Goal: Task Accomplishment & Management: Use online tool/utility

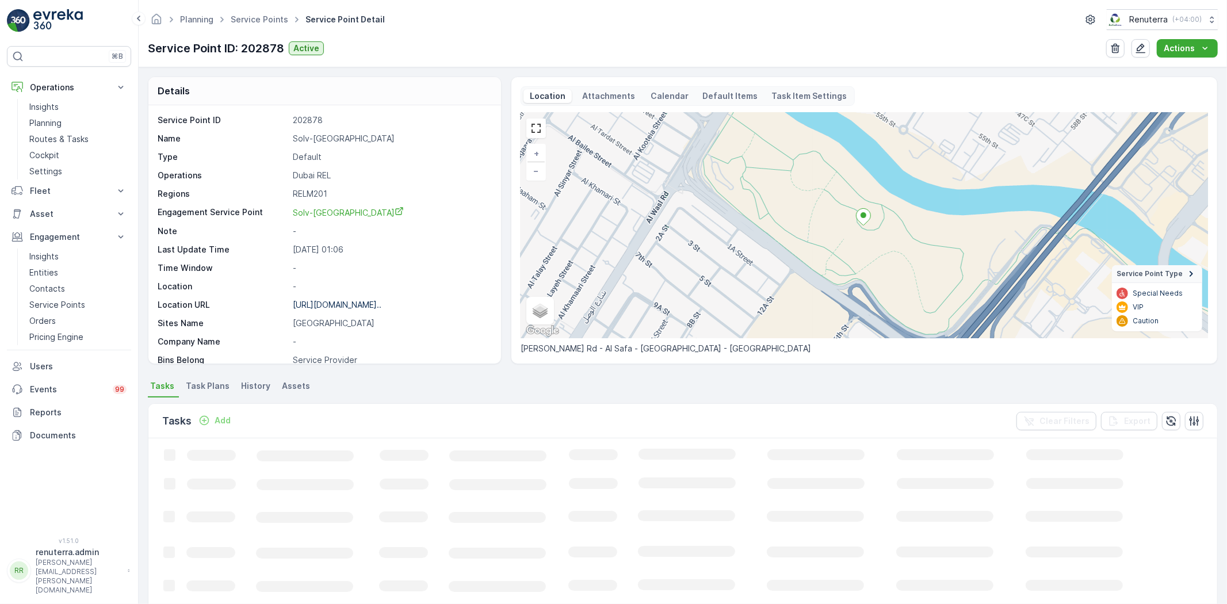
scroll to position [32, 0]
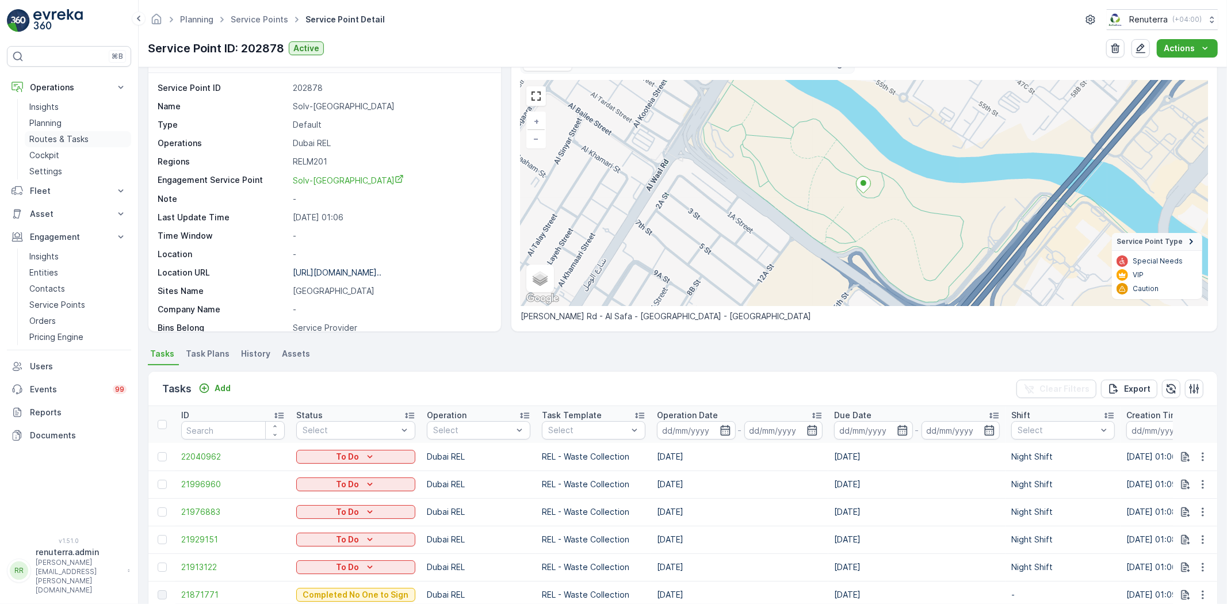
click at [73, 144] on p "Routes & Tasks" at bounding box center [58, 139] width 59 height 12
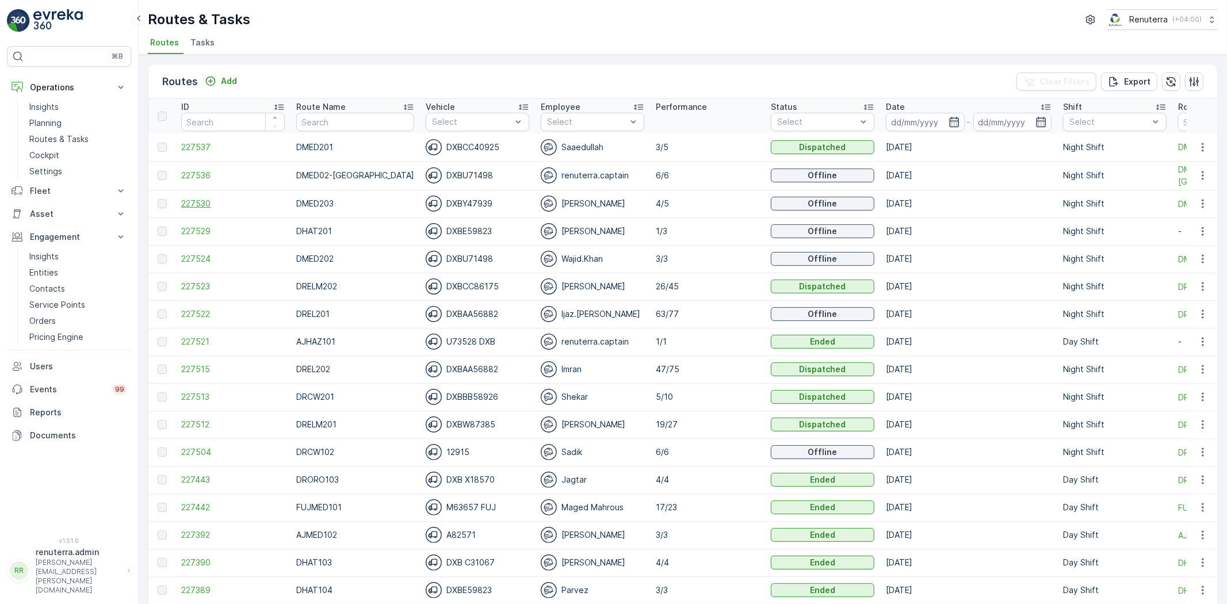
click at [198, 201] on span "227530" at bounding box center [233, 204] width 104 height 12
click at [189, 199] on span "227530" at bounding box center [233, 204] width 104 height 12
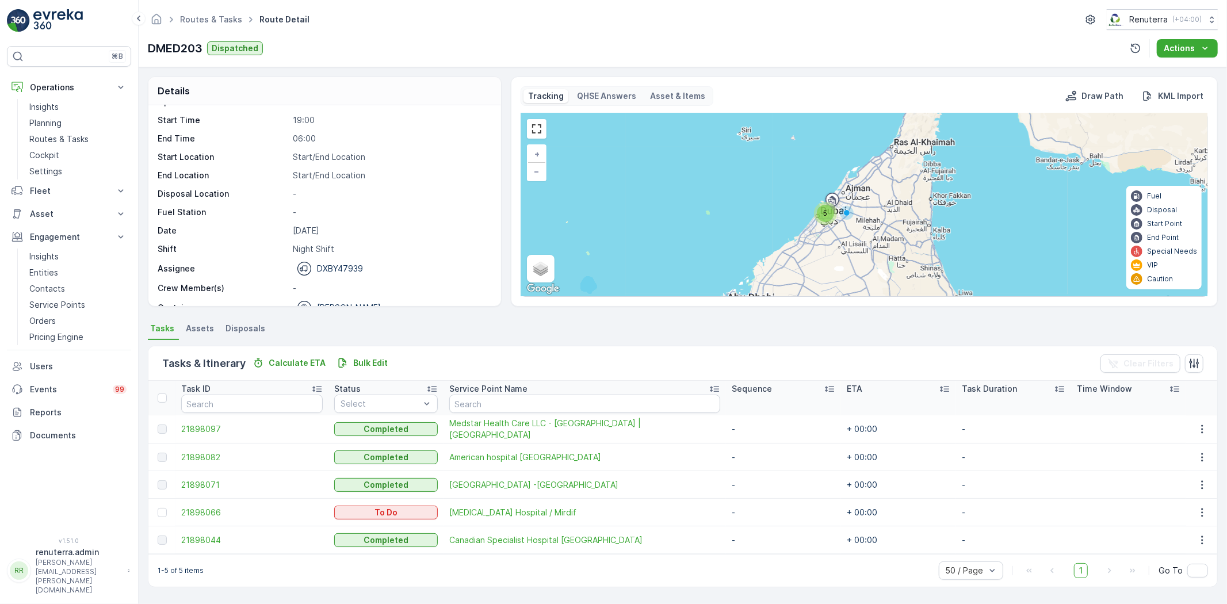
scroll to position [36, 0]
click at [480, 400] on input "text" at bounding box center [584, 404] width 271 height 18
drag, startPoint x: 308, startPoint y: 9, endPoint x: 320, endPoint y: 1, distance: 14.4
click at [310, 9] on div "Routes & Tasks Route Detail Renuterra ( +04:00 )" at bounding box center [683, 19] width 1070 height 21
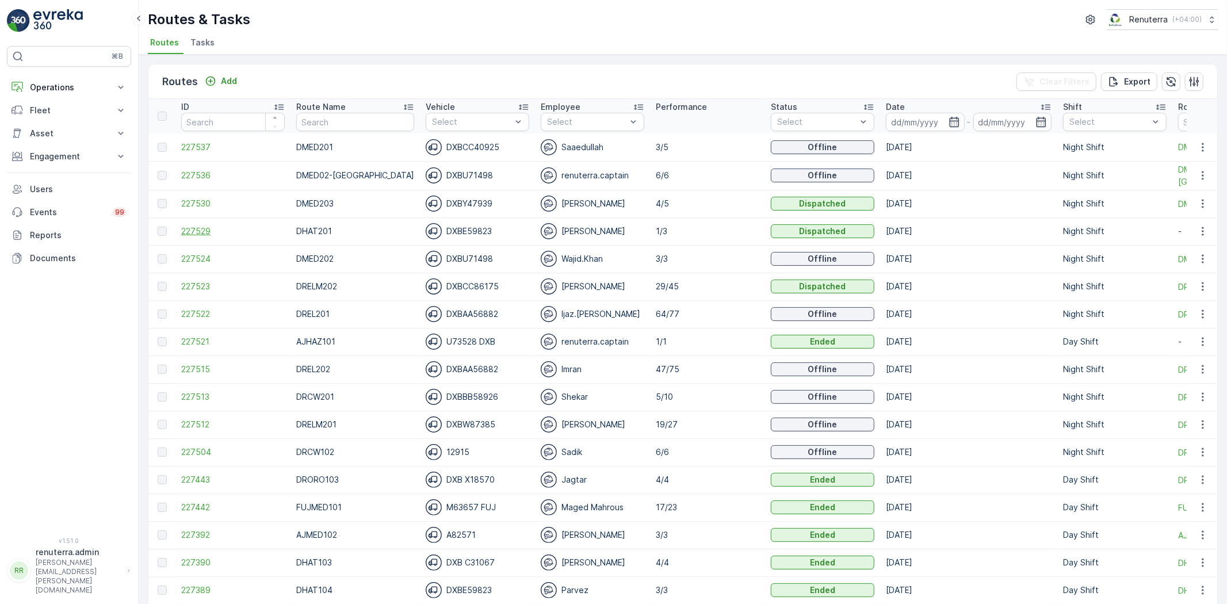
click at [205, 227] on span "227529" at bounding box center [233, 232] width 104 height 12
